Goal: Task Accomplishment & Management: Complete application form

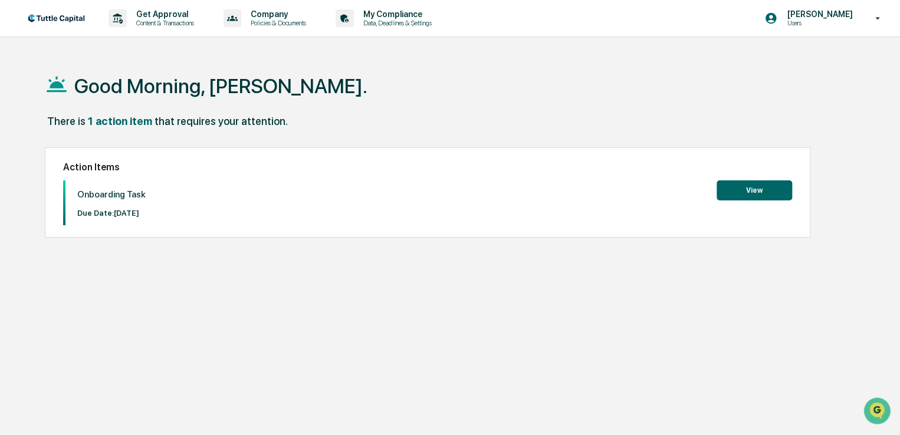
click at [748, 189] on button "View" at bounding box center [755, 191] width 76 height 20
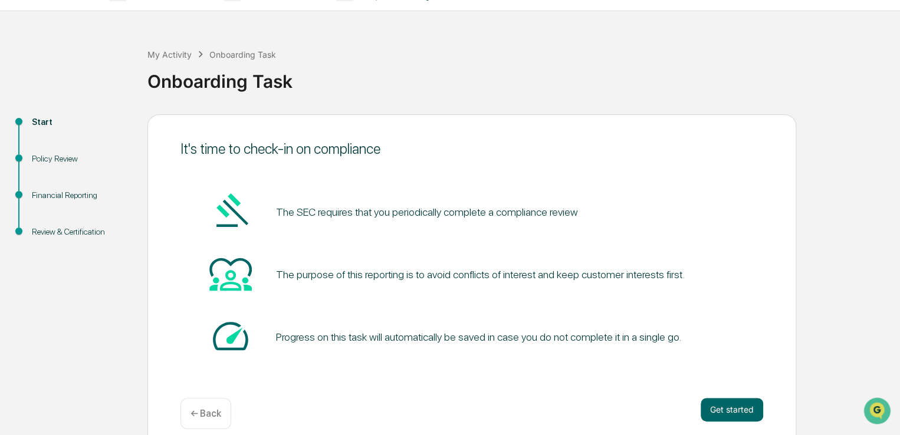
scroll to position [40, 0]
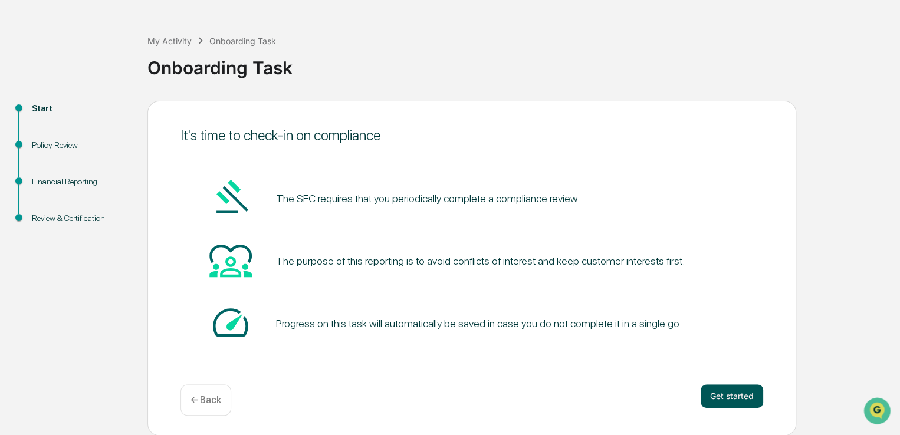
click at [730, 393] on button "Get started" at bounding box center [732, 397] width 63 height 24
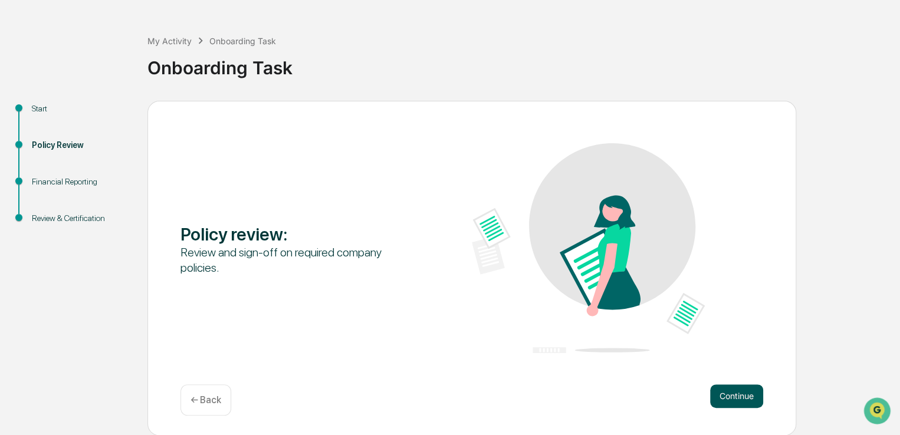
click at [737, 390] on button "Continue" at bounding box center [736, 397] width 53 height 24
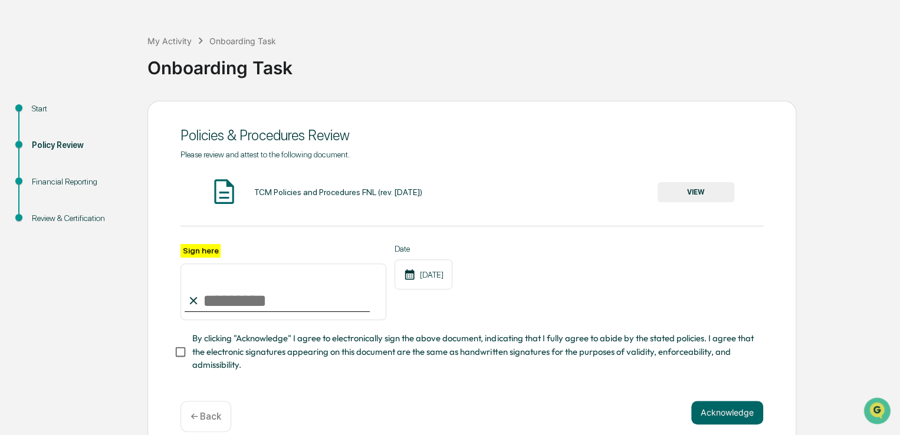
click at [697, 194] on button "VIEW" at bounding box center [696, 192] width 77 height 20
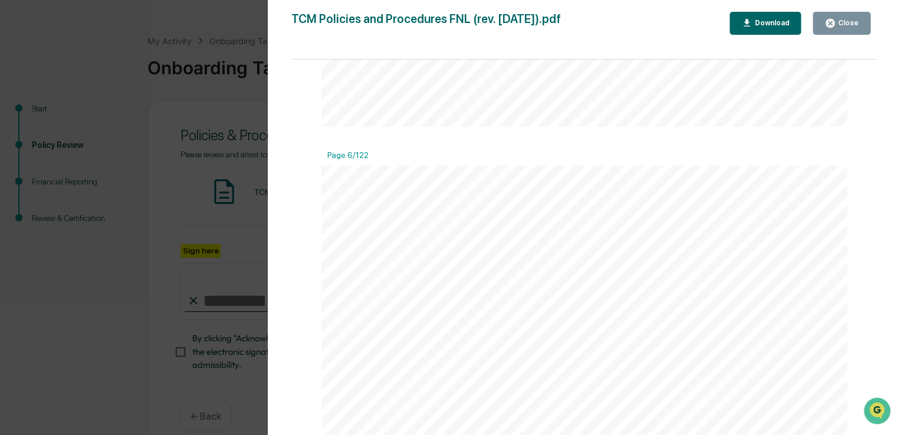
scroll to position [3540, 0]
click at [753, 25] on icon "button" at bounding box center [747, 23] width 11 height 11
click at [840, 27] on div "Close" at bounding box center [847, 23] width 23 height 8
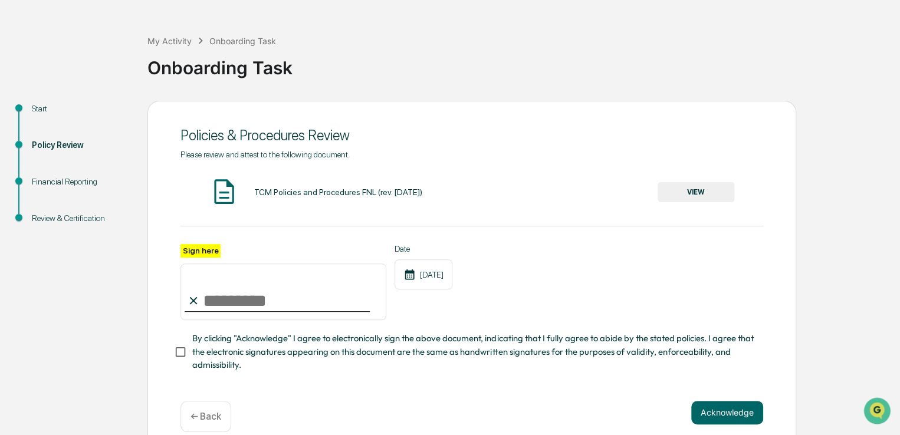
click at [254, 306] on input "Sign here" at bounding box center [284, 292] width 206 height 57
type input "**********"
click at [542, 284] on div "**********" at bounding box center [472, 282] width 583 height 77
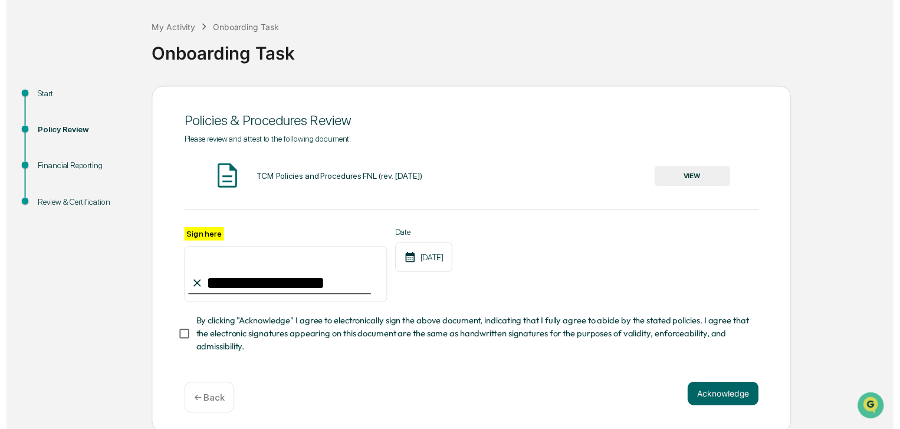
scroll to position [61, 0]
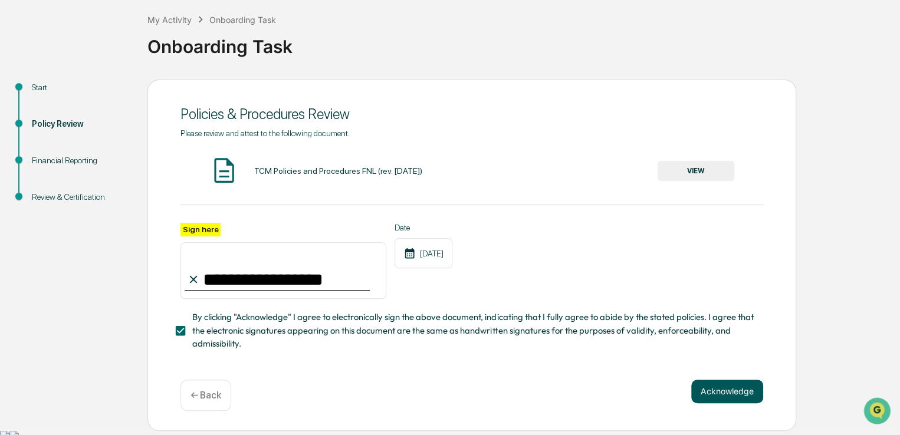
click at [717, 396] on button "Acknowledge" at bounding box center [727, 392] width 72 height 24
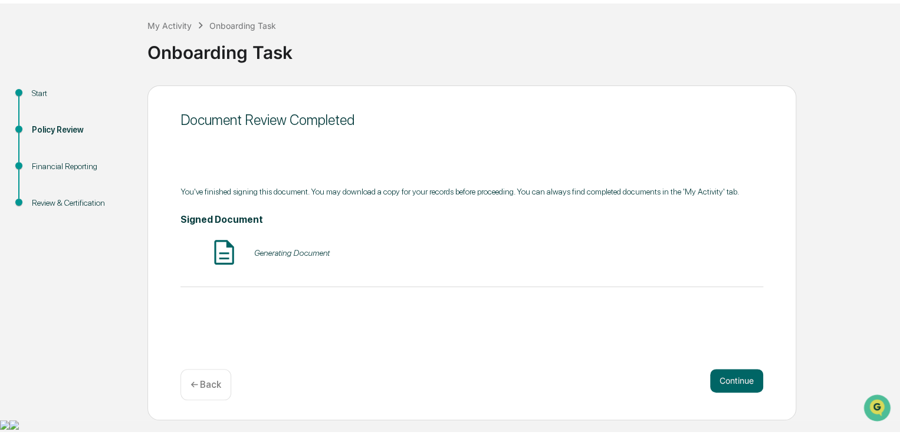
scroll to position [40, 0]
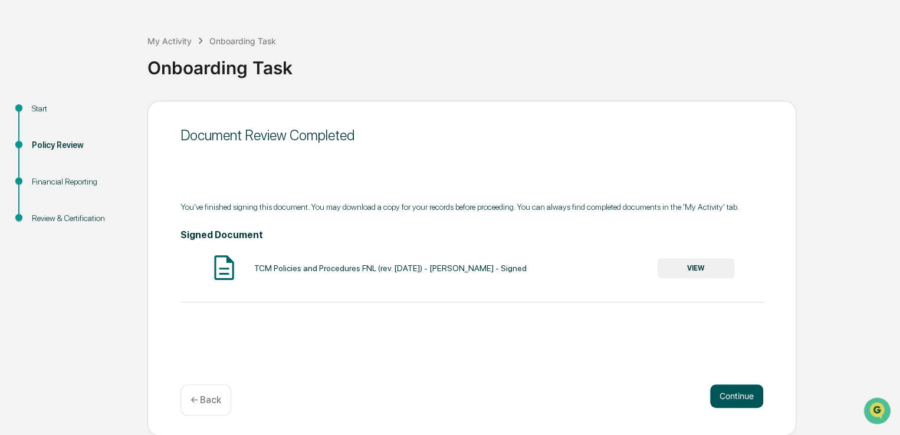
click at [732, 395] on button "Continue" at bounding box center [736, 397] width 53 height 24
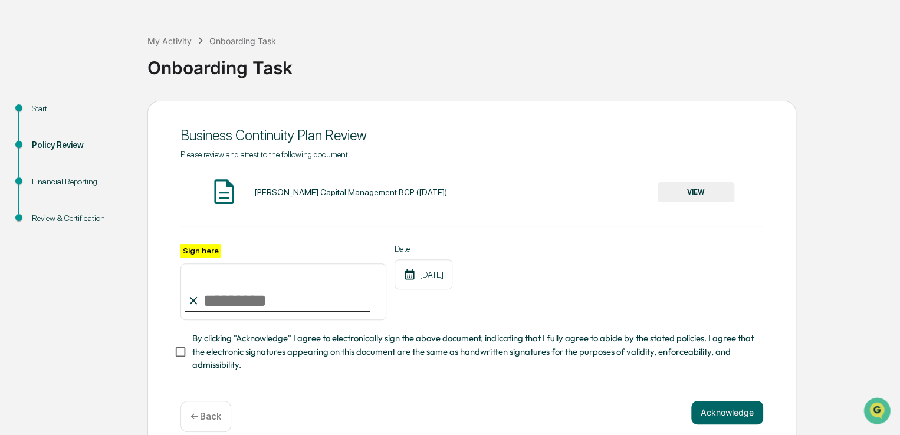
click at [706, 195] on button "VIEW" at bounding box center [696, 192] width 77 height 20
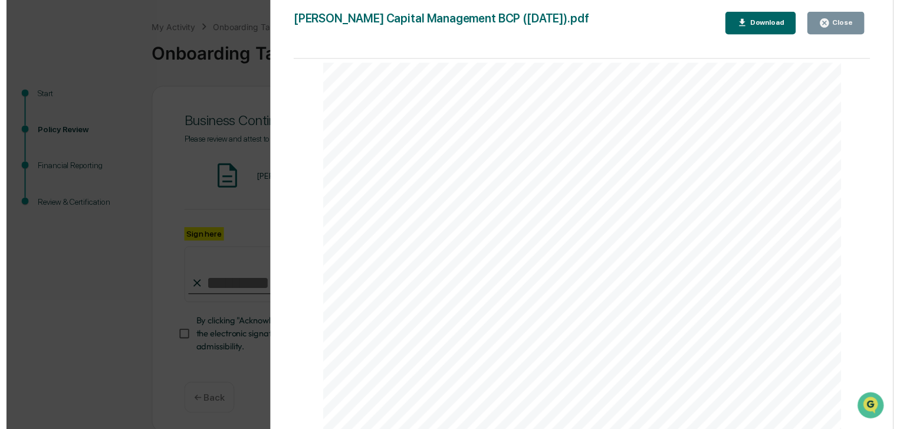
scroll to position [61, 0]
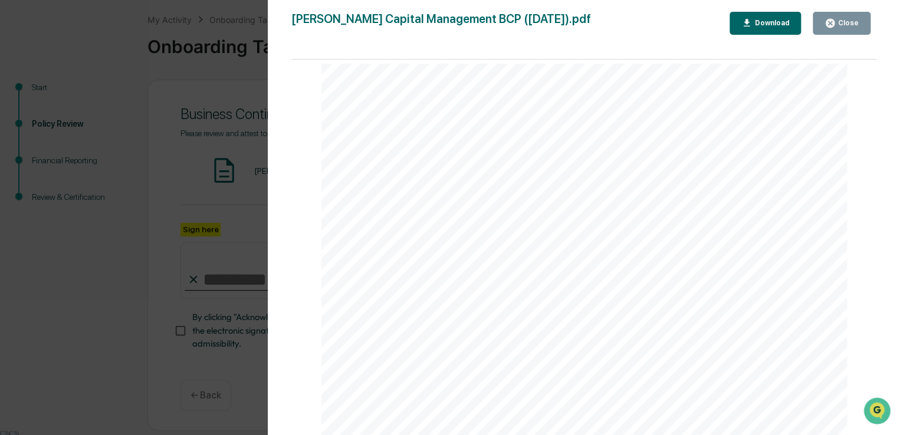
click at [772, 25] on div "Download" at bounding box center [770, 23] width 37 height 8
click at [846, 22] on div "Close" at bounding box center [847, 23] width 23 height 8
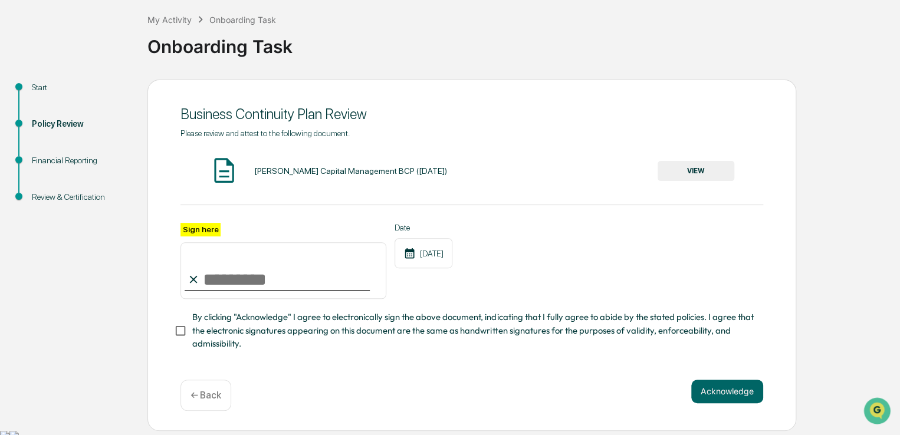
click at [264, 285] on input "Sign here" at bounding box center [284, 270] width 206 height 57
type input "**********"
click at [716, 394] on button "Acknowledge" at bounding box center [727, 392] width 72 height 24
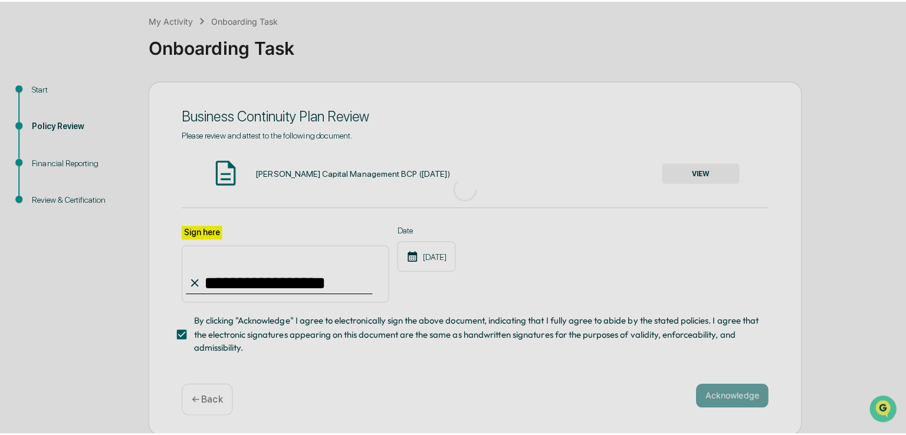
scroll to position [40, 0]
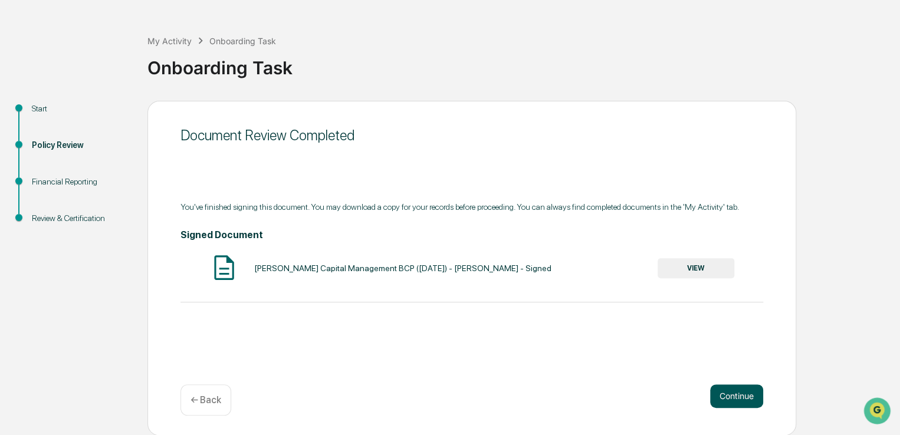
click at [740, 393] on button "Continue" at bounding box center [736, 397] width 53 height 24
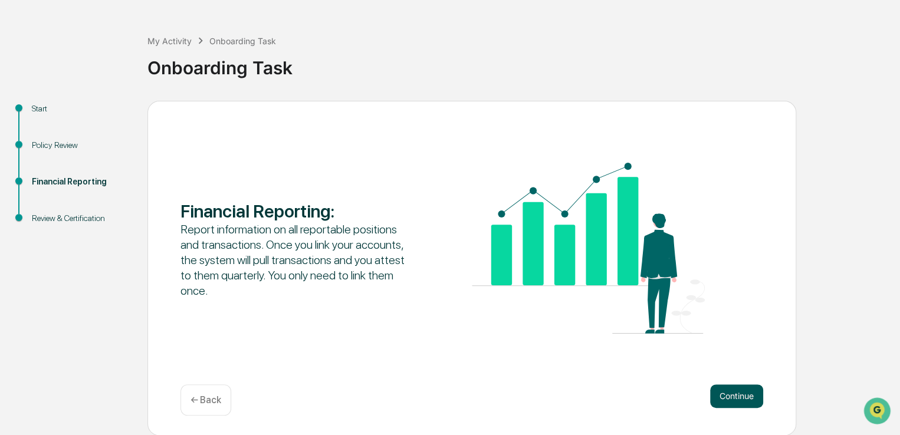
click at [751, 395] on button "Continue" at bounding box center [736, 397] width 53 height 24
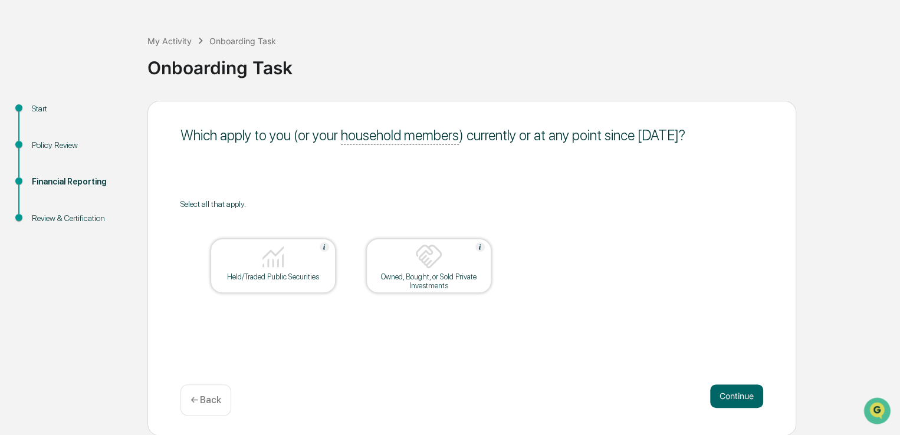
click at [264, 271] on div at bounding box center [273, 257] width 118 height 30
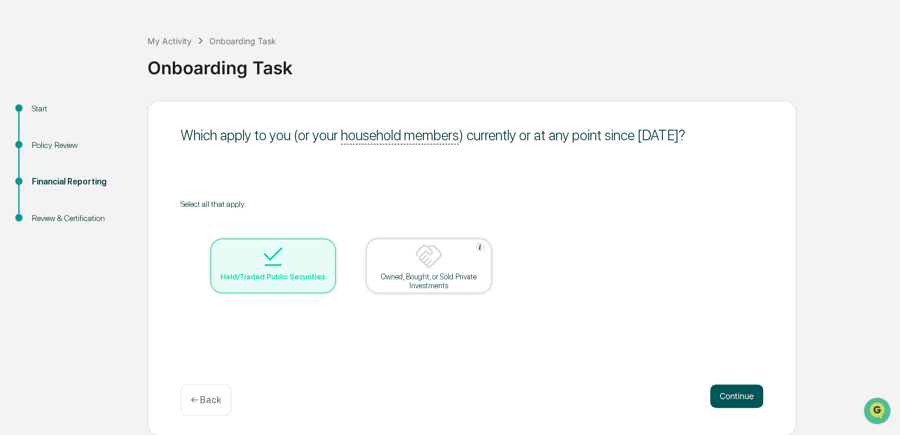
click at [735, 395] on button "Continue" at bounding box center [736, 397] width 53 height 24
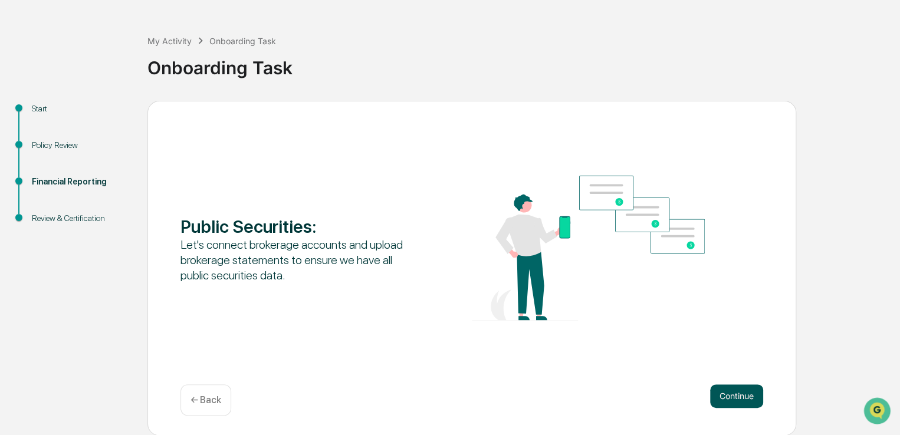
click at [739, 397] on button "Continue" at bounding box center [736, 397] width 53 height 24
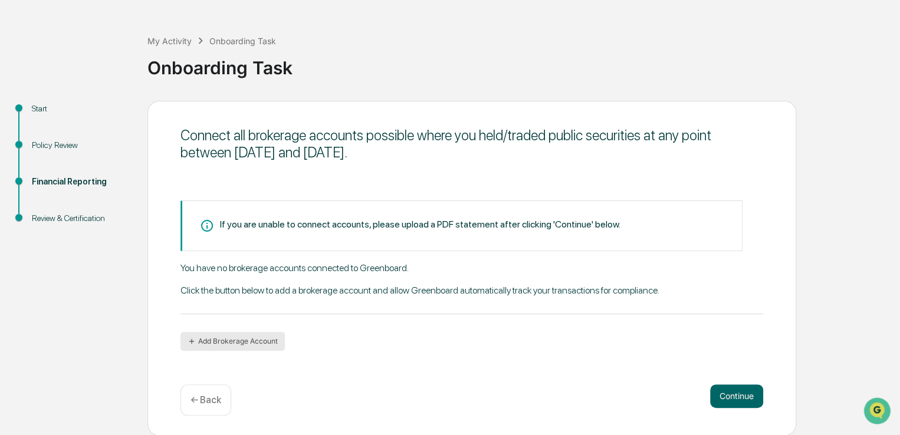
click at [222, 341] on button "Add Brokerage Account" at bounding box center [233, 341] width 104 height 19
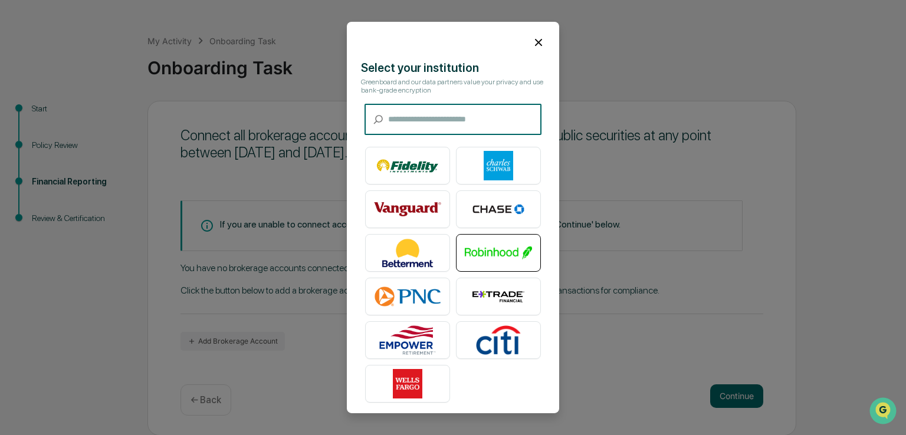
click at [491, 254] on img at bounding box center [498, 252] width 67 height 29
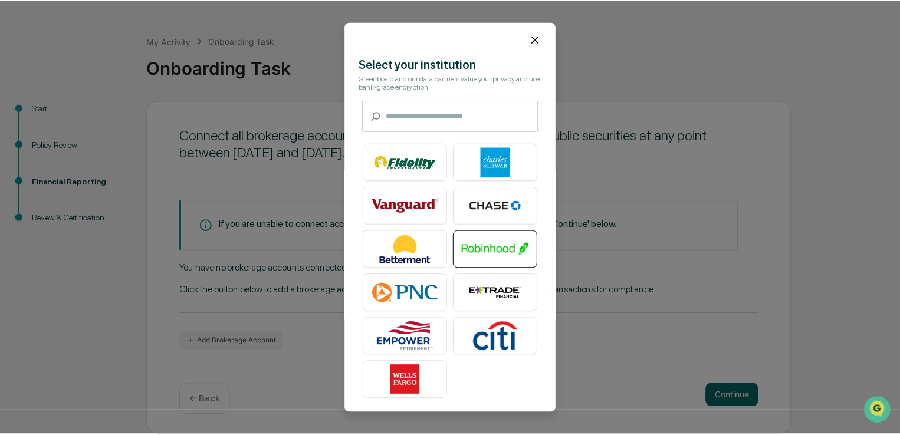
scroll to position [5, 0]
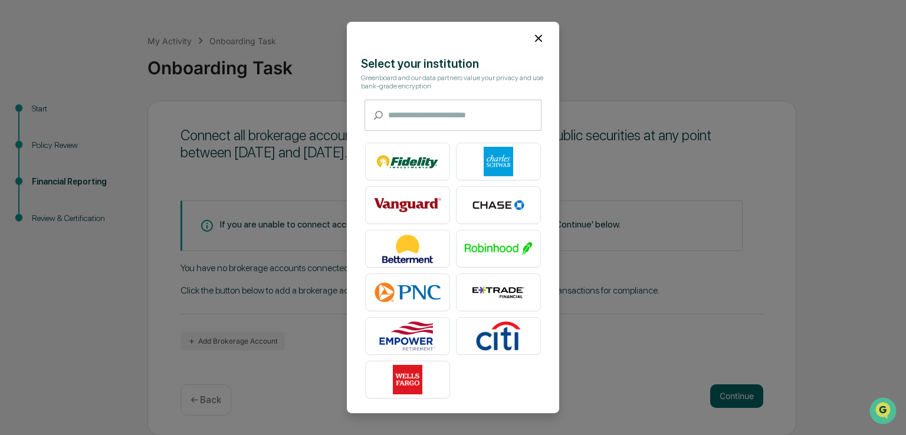
click at [535, 40] on icon at bounding box center [538, 38] width 7 height 7
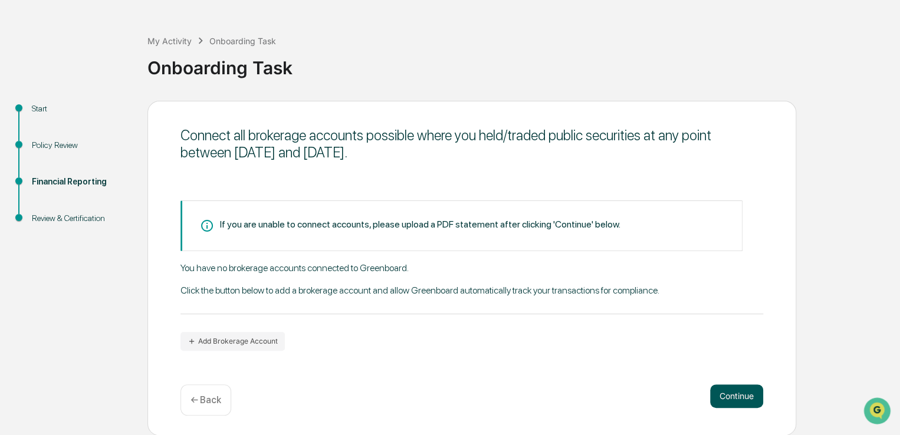
click at [731, 393] on button "Continue" at bounding box center [736, 397] width 53 height 24
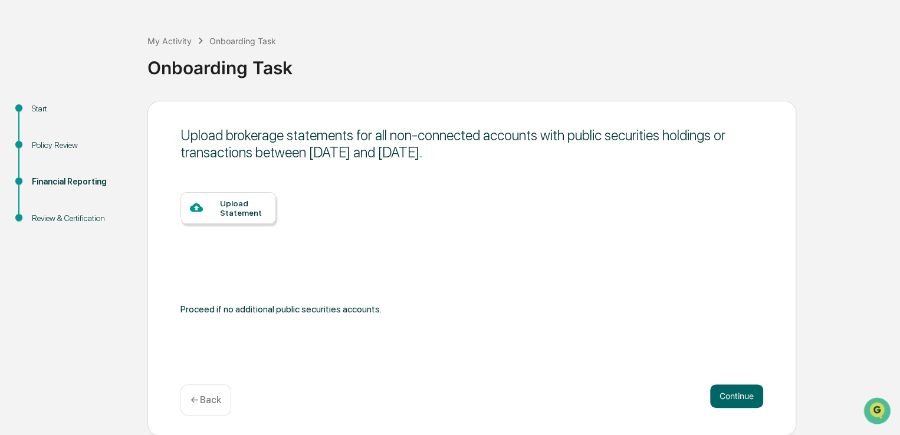
click at [227, 206] on div "Upload Statement" at bounding box center [243, 208] width 47 height 19
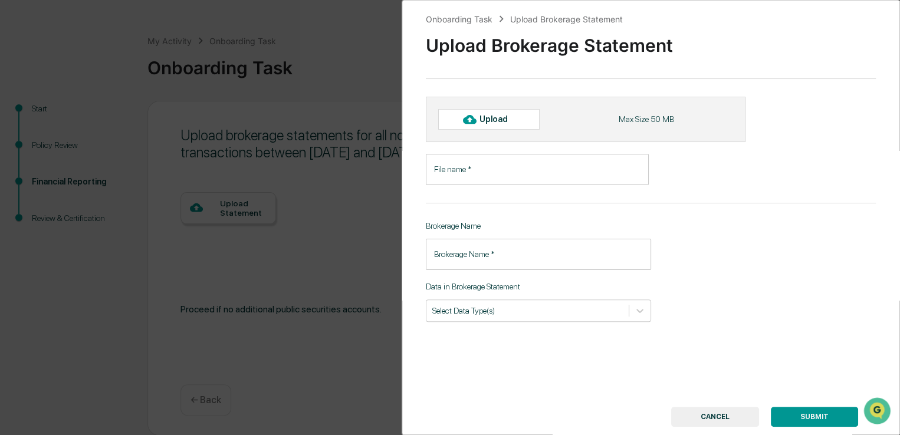
click at [505, 171] on input "File name   *" at bounding box center [537, 169] width 223 height 31
click at [814, 234] on div "Onboarding Task Upload Brokerage Statement Upload Brokerage Statement Upload Ma…" at bounding box center [651, 217] width 499 height 435
click at [533, 170] on input "File name   *" at bounding box center [537, 169] width 223 height 31
paste input "**********"
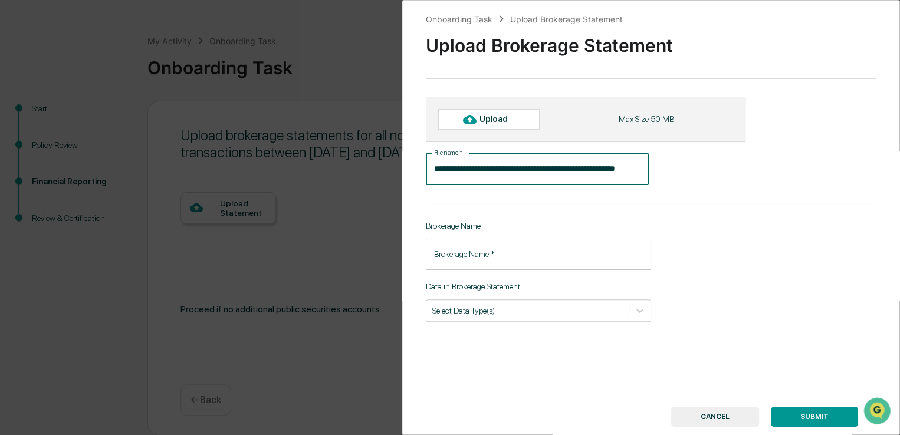
scroll to position [0, 34]
type input "**********"
click at [530, 249] on input "Brokerage Name   *" at bounding box center [538, 254] width 225 height 31
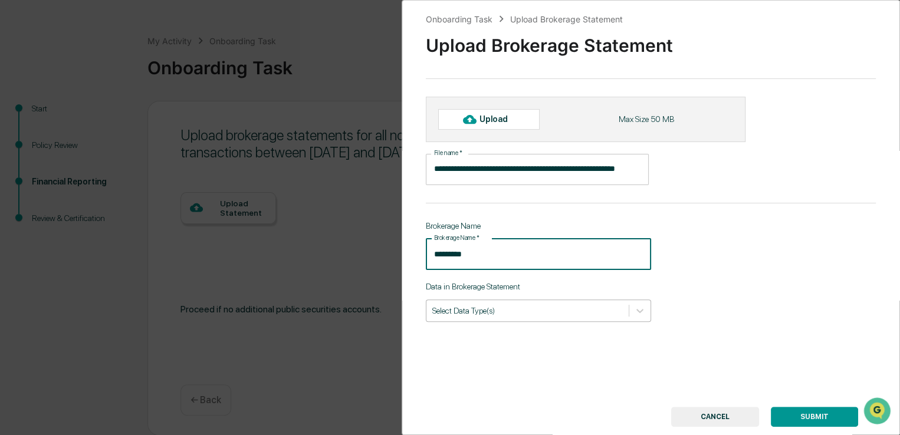
type input "*********"
click at [531, 313] on div at bounding box center [527, 310] width 191 height 11
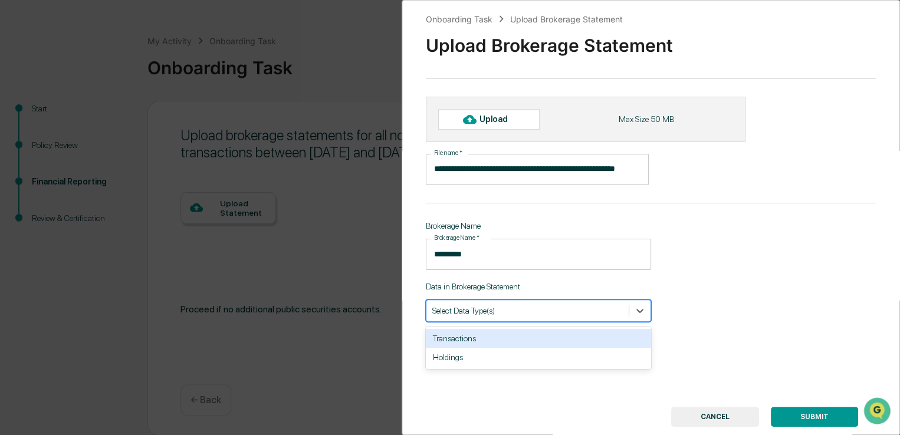
click at [488, 342] on div "Transactions" at bounding box center [538, 338] width 225 height 19
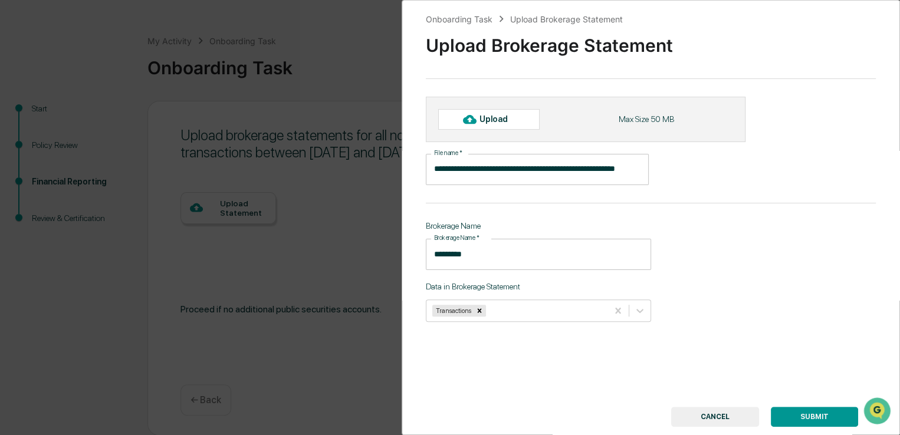
scroll to position [35, 0]
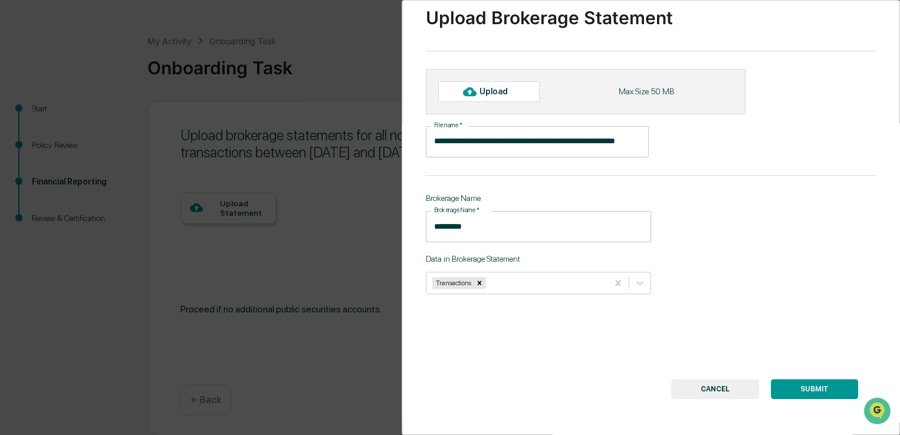
click at [814, 383] on button "SUBMIT" at bounding box center [814, 389] width 87 height 20
click at [500, 87] on div "Upload" at bounding box center [499, 91] width 38 height 9
type input "**********"
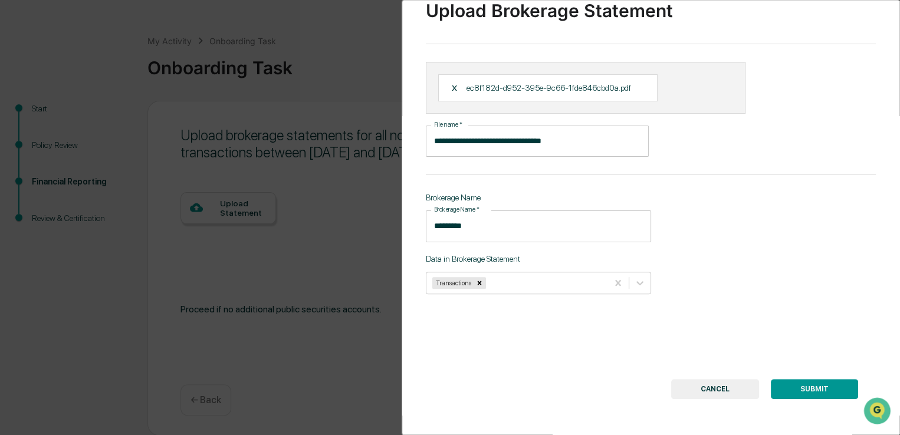
click at [809, 386] on button "SUBMIT" at bounding box center [814, 389] width 87 height 20
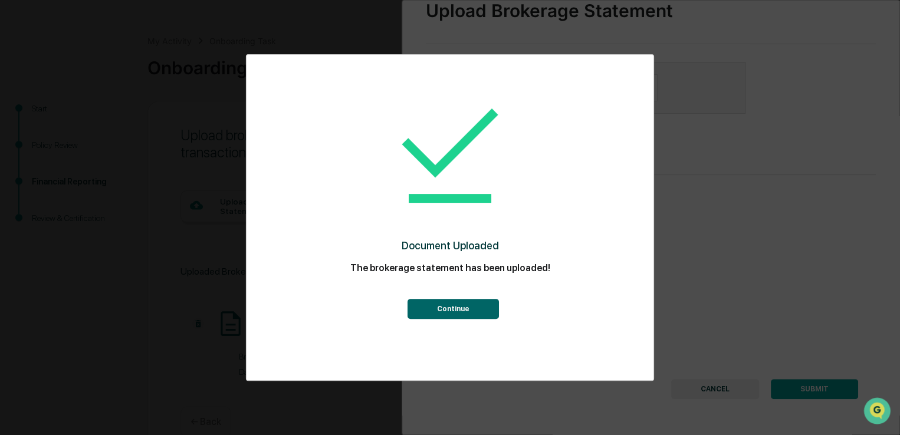
click at [453, 305] on button "Continue" at bounding box center [452, 309] width 91 height 20
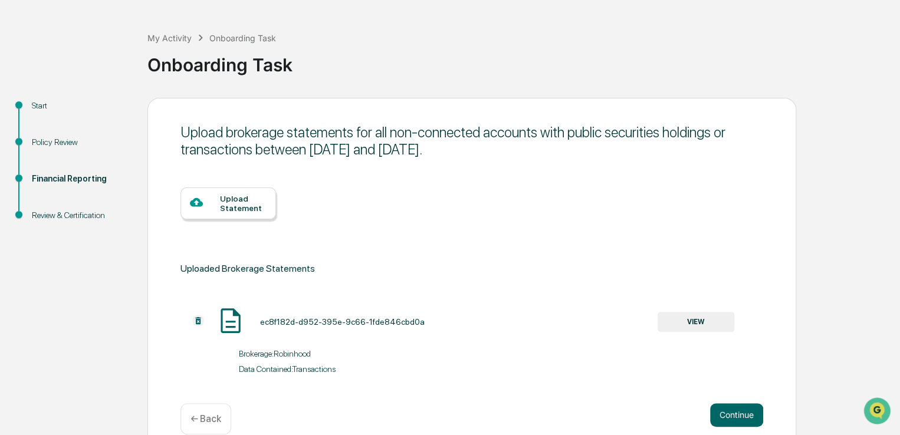
scroll to position [63, 0]
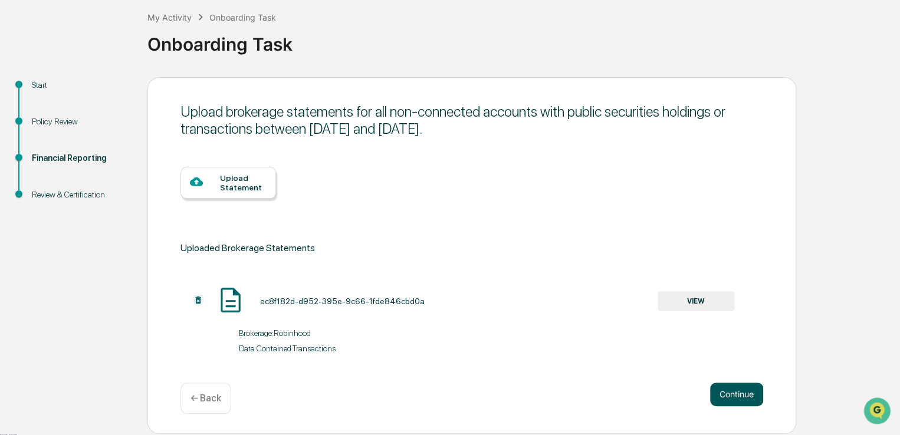
click at [739, 397] on button "Continue" at bounding box center [736, 395] width 53 height 24
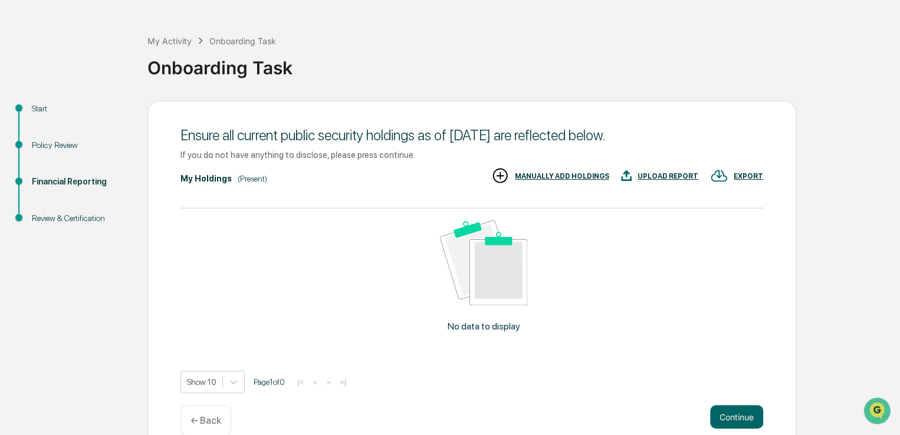
scroll to position [60, 0]
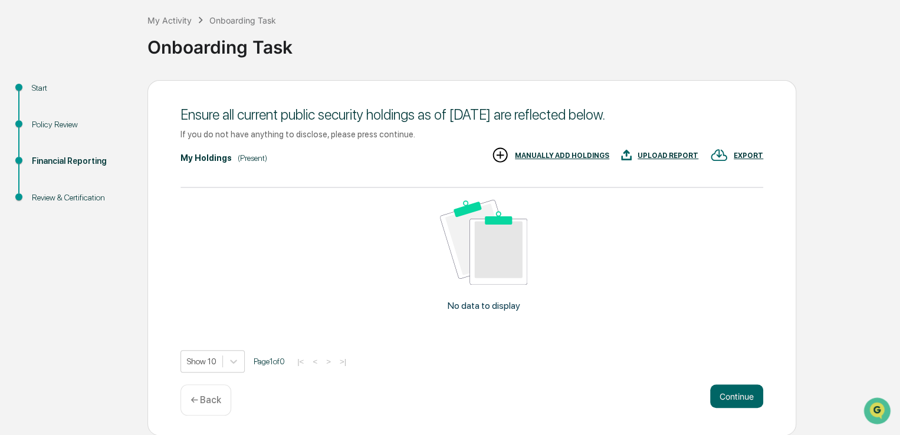
click at [481, 252] on img at bounding box center [483, 243] width 87 height 86
click at [742, 392] on button "Continue" at bounding box center [736, 397] width 53 height 24
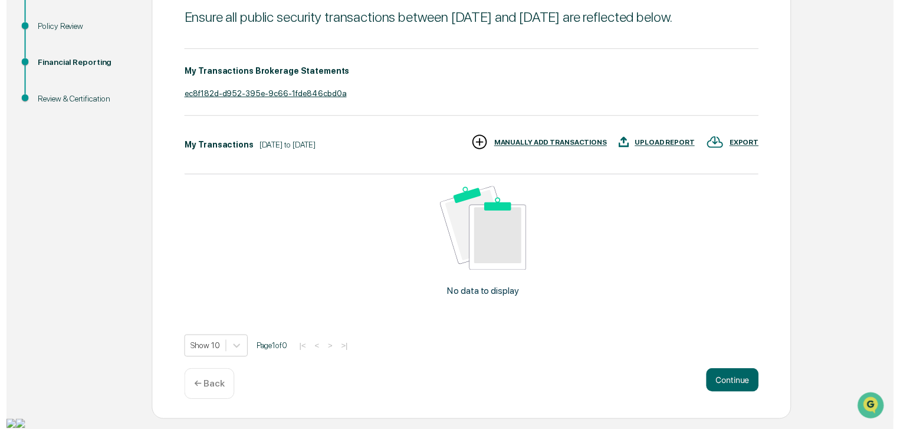
scroll to position [165, 0]
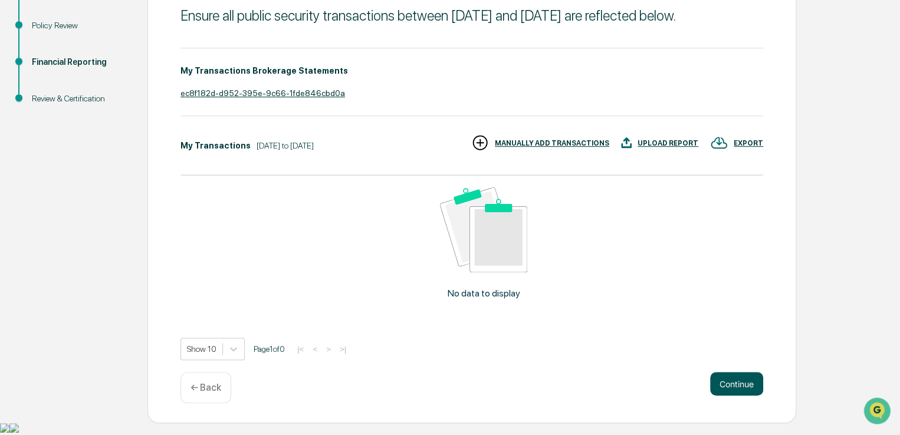
click at [736, 396] on button "Continue" at bounding box center [736, 384] width 53 height 24
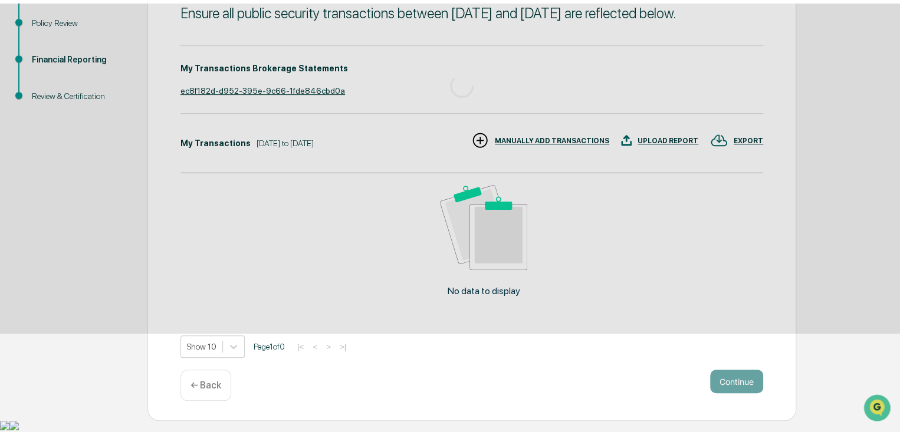
scroll to position [77, 0]
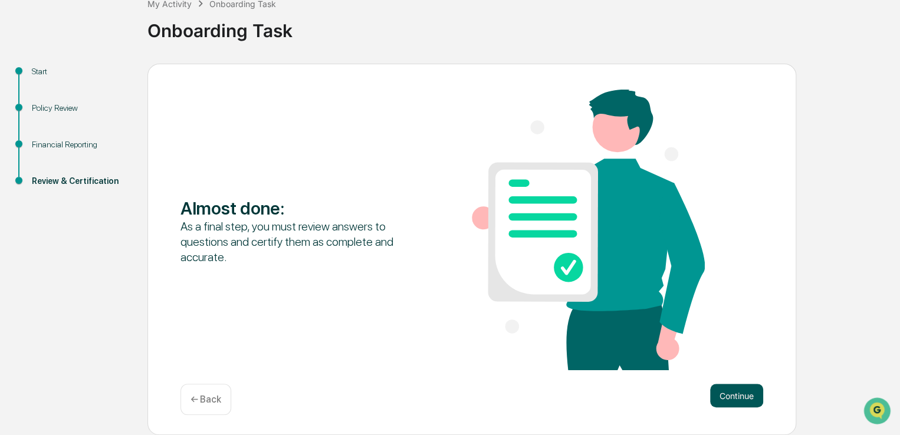
click at [740, 399] on button "Continue" at bounding box center [736, 396] width 53 height 24
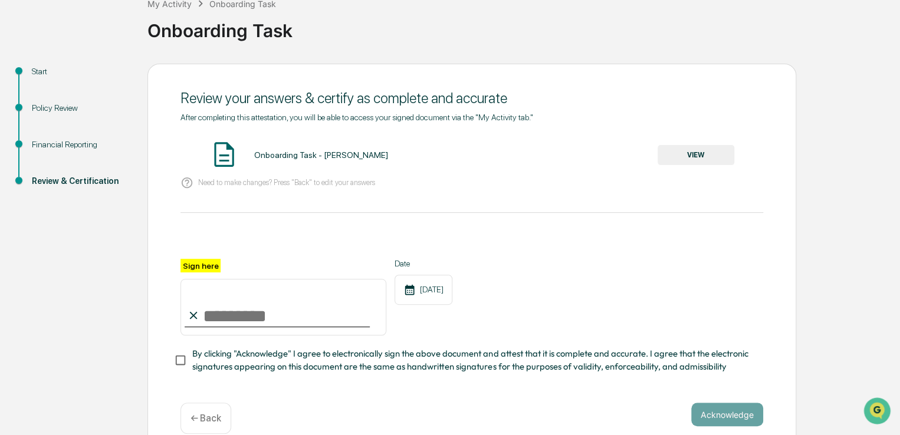
click at [269, 319] on input "Sign here" at bounding box center [284, 307] width 206 height 57
type input "**********"
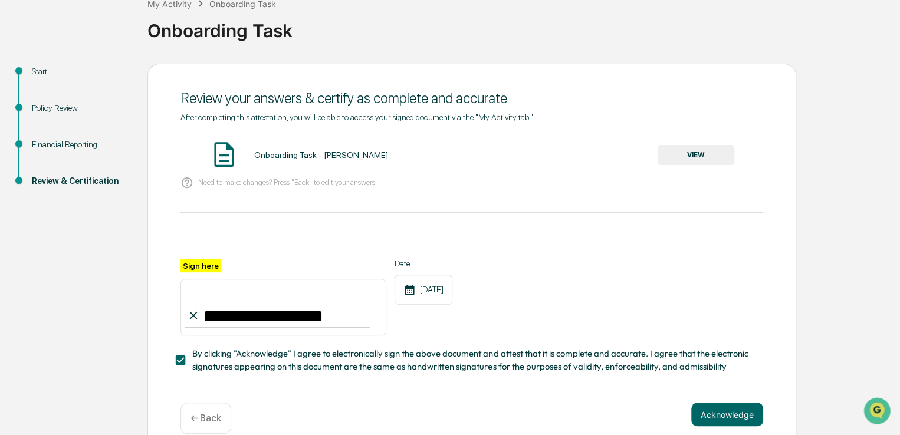
click at [694, 154] on button "VIEW" at bounding box center [696, 155] width 77 height 20
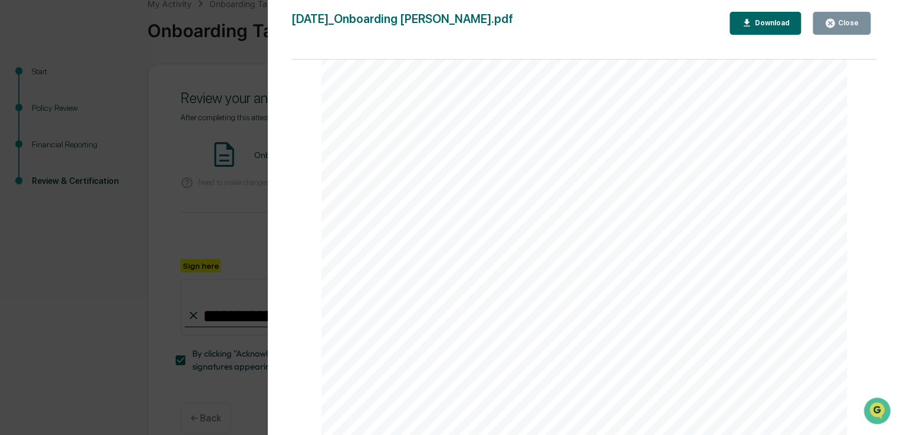
scroll to position [2163, 0]
click at [846, 23] on div "Close" at bounding box center [847, 23] width 23 height 8
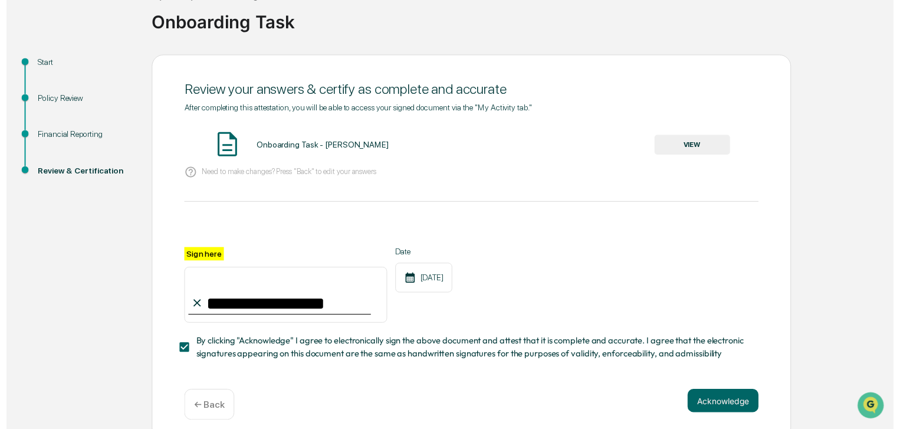
scroll to position [100, 0]
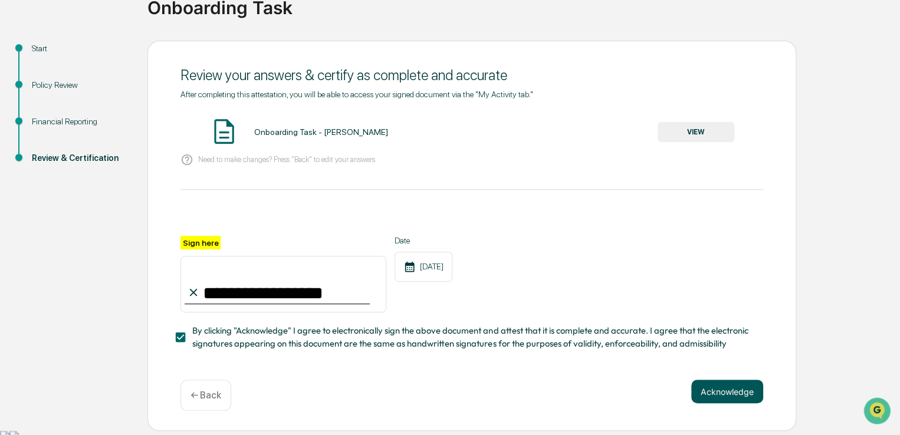
click at [717, 395] on button "Acknowledge" at bounding box center [727, 392] width 72 height 24
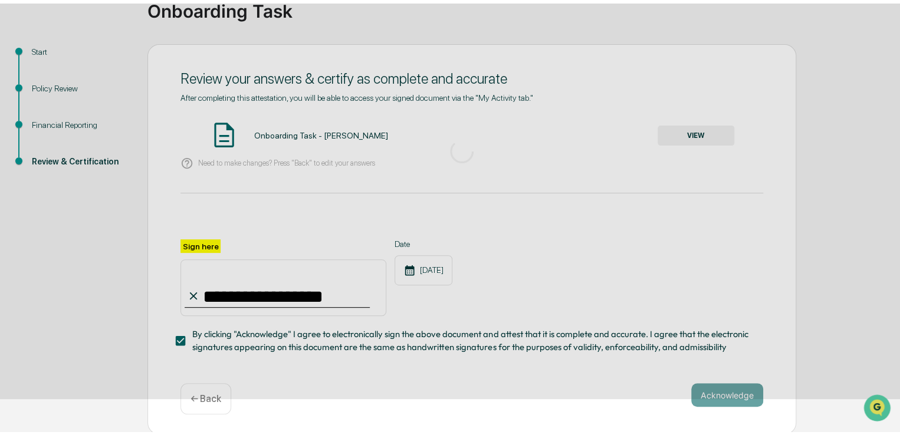
scroll to position [40, 0]
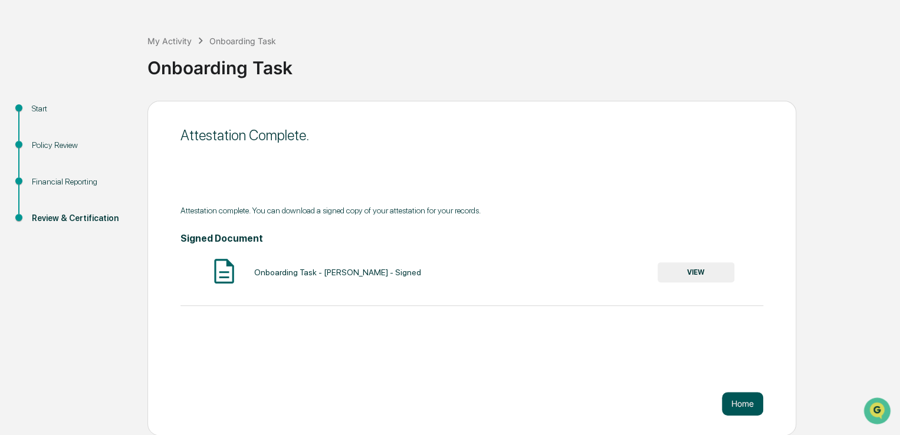
click at [739, 404] on button "Home" at bounding box center [742, 404] width 41 height 24
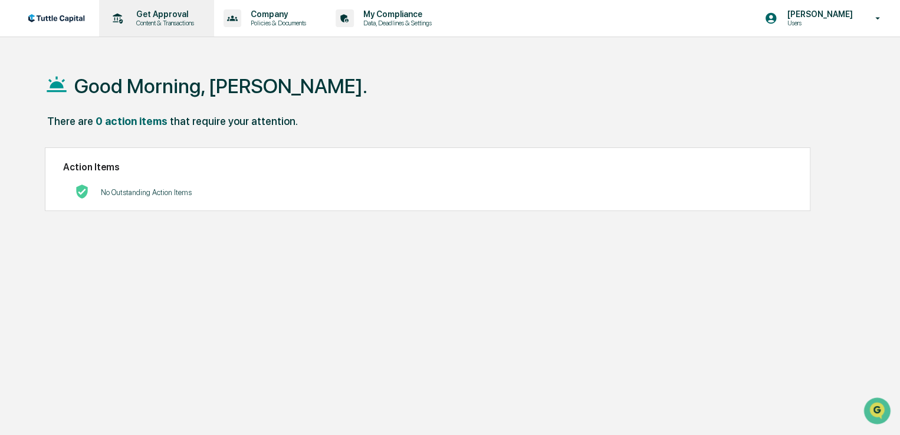
click at [163, 18] on p "Get Approval" at bounding box center [163, 13] width 73 height 9
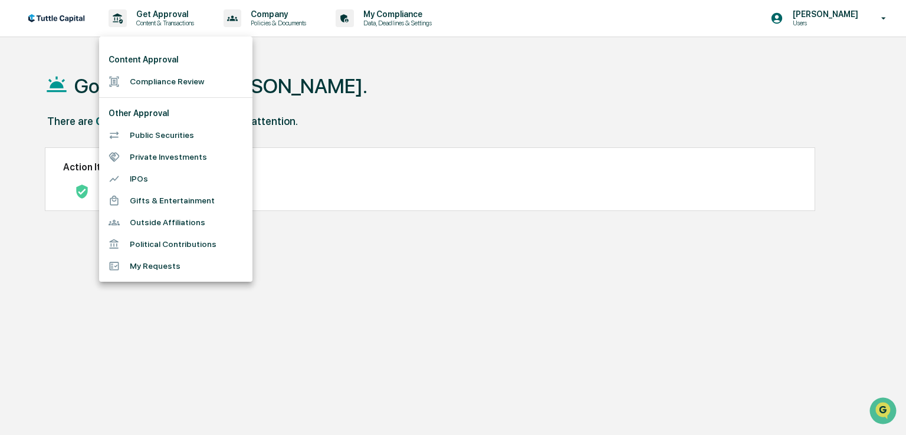
click at [146, 132] on li "Public Securities" at bounding box center [175, 135] width 153 height 22
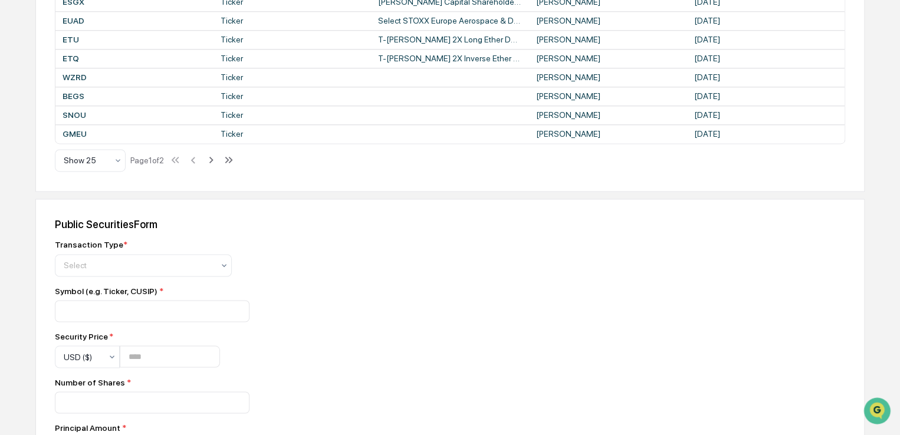
scroll to position [885, 0]
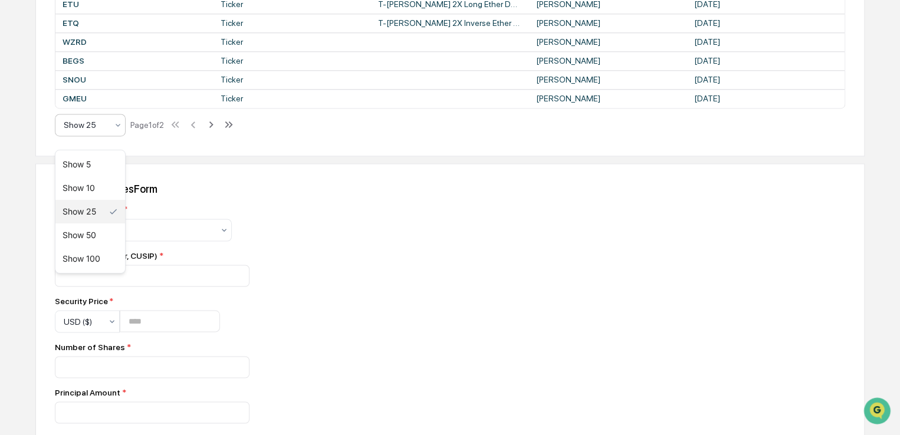
click at [120, 130] on icon at bounding box center [117, 124] width 9 height 9
click at [83, 263] on div "Show 100" at bounding box center [90, 259] width 70 height 24
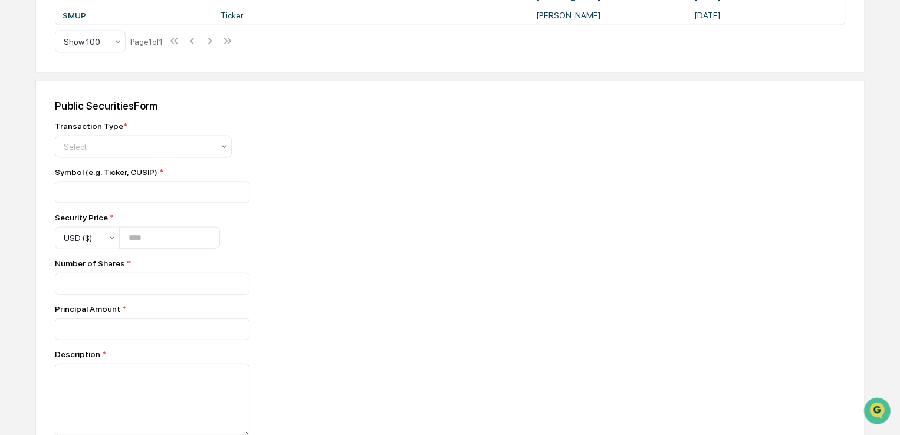
scroll to position [1180, 0]
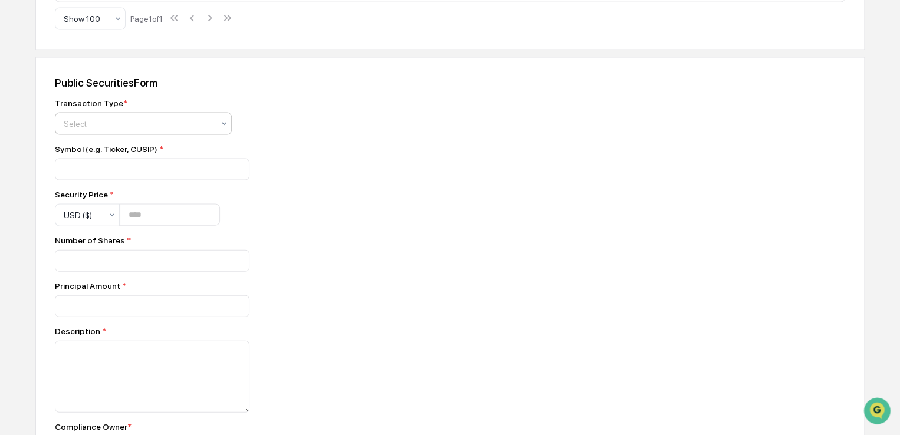
click at [224, 129] on icon at bounding box center [223, 123] width 9 height 9
click at [360, 154] on div "Symbol (e.g. Ticker, CUSIP) *" at bounding box center [261, 149] width 413 height 9
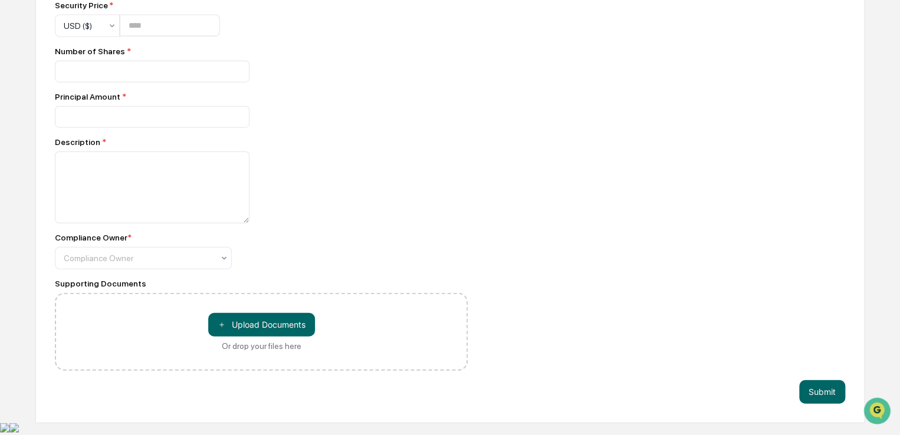
scroll to position [1379, 0]
click at [221, 263] on icon at bounding box center [223, 258] width 9 height 9
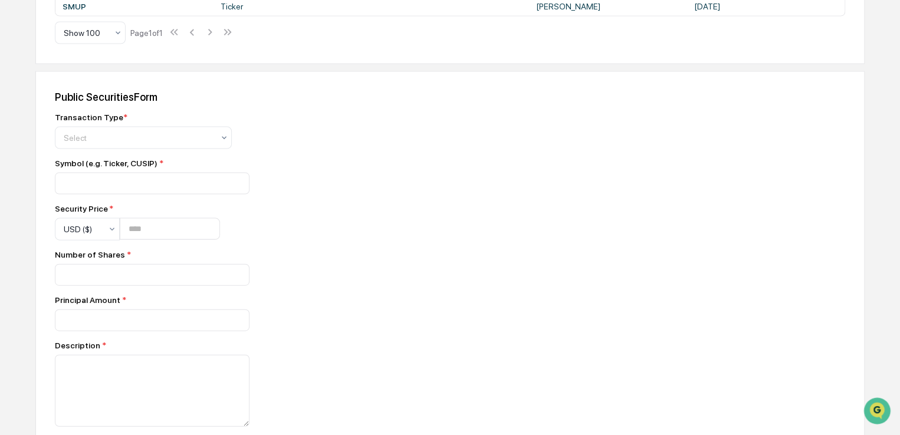
scroll to position [1180, 0]
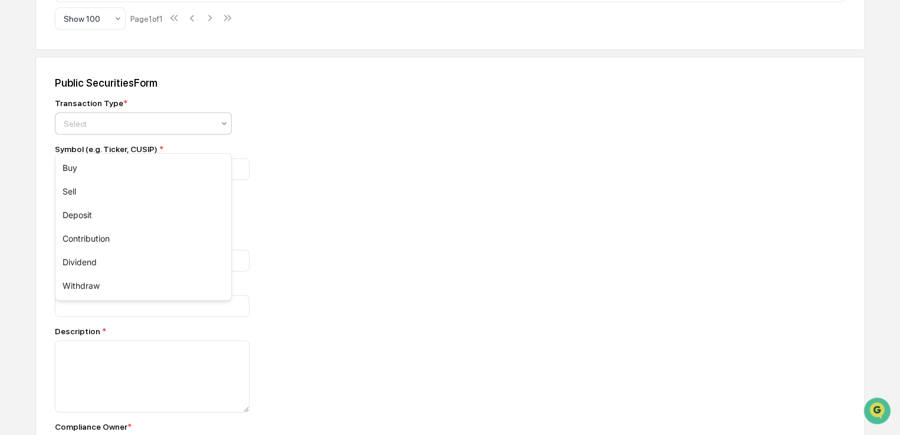
click at [222, 129] on icon at bounding box center [223, 123] width 9 height 9
click at [264, 135] on div "Transaction Type * 6 results available. Use Up and Down to choose options, pres…" at bounding box center [261, 117] width 413 height 37
click at [112, 220] on icon at bounding box center [111, 215] width 9 height 9
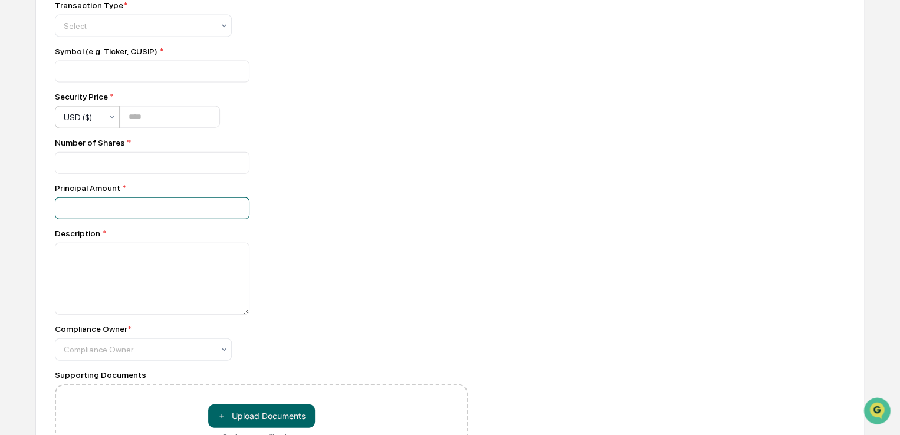
click at [237, 174] on input "**" at bounding box center [152, 163] width 195 height 22
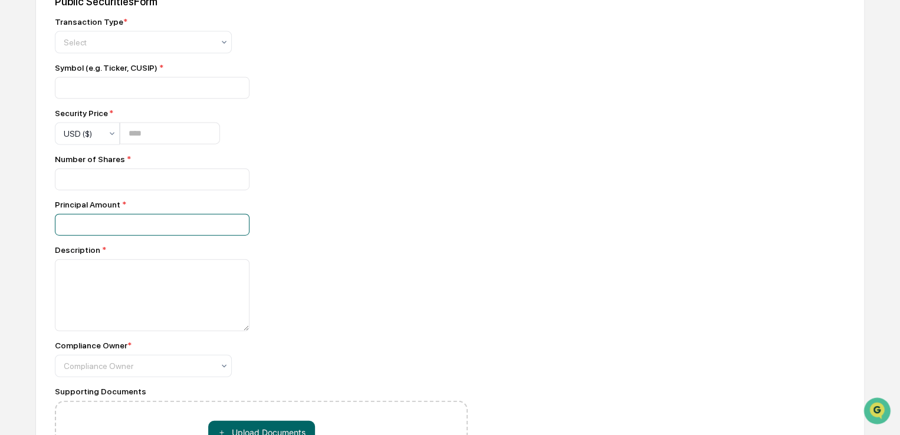
type input "*"
click at [234, 191] on input "*" at bounding box center [152, 180] width 195 height 22
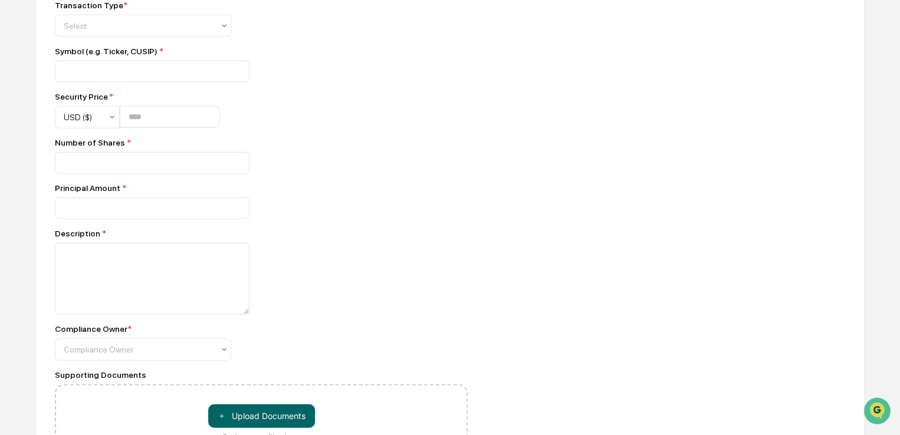
click at [317, 219] on div "*" at bounding box center [261, 209] width 413 height 22
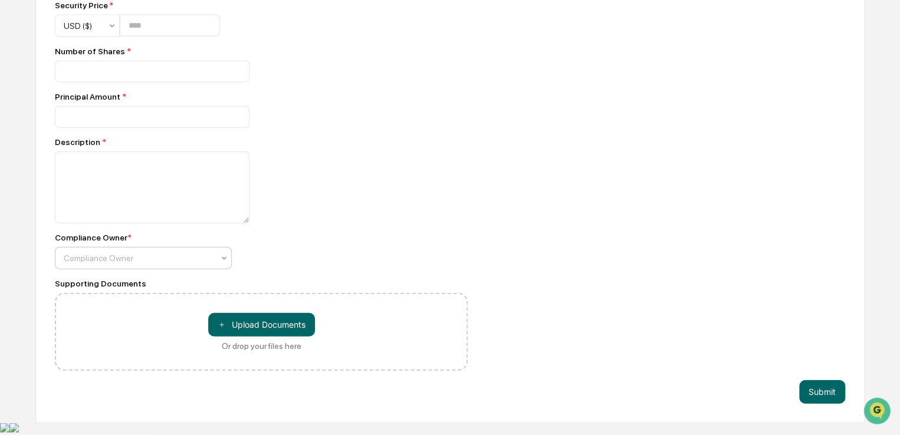
click at [306, 265] on div "Compliance Owner * Compliance Owner" at bounding box center [261, 251] width 413 height 37
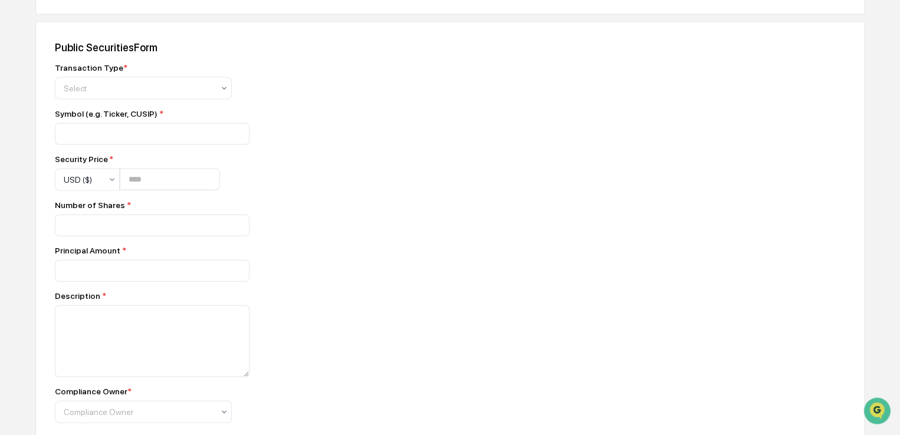
scroll to position [1182, 0]
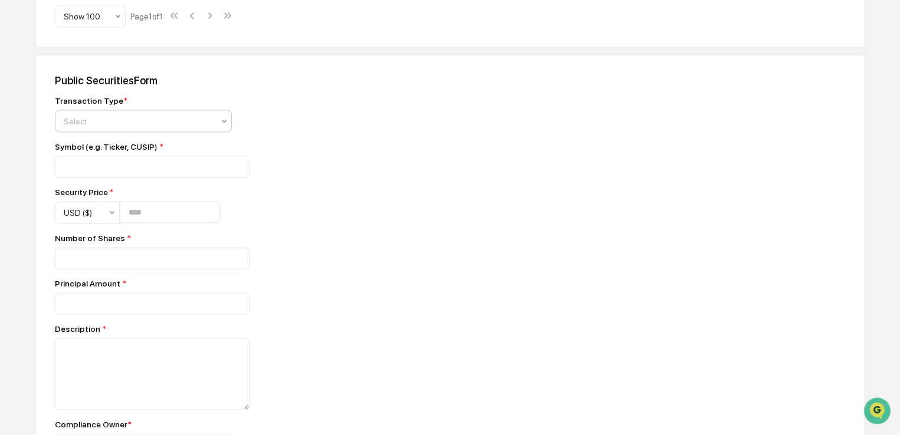
click at [225, 126] on icon at bounding box center [223, 121] width 9 height 9
click at [346, 133] on div "Transaction Type * Select" at bounding box center [261, 114] width 413 height 37
